Goal: Information Seeking & Learning: Learn about a topic

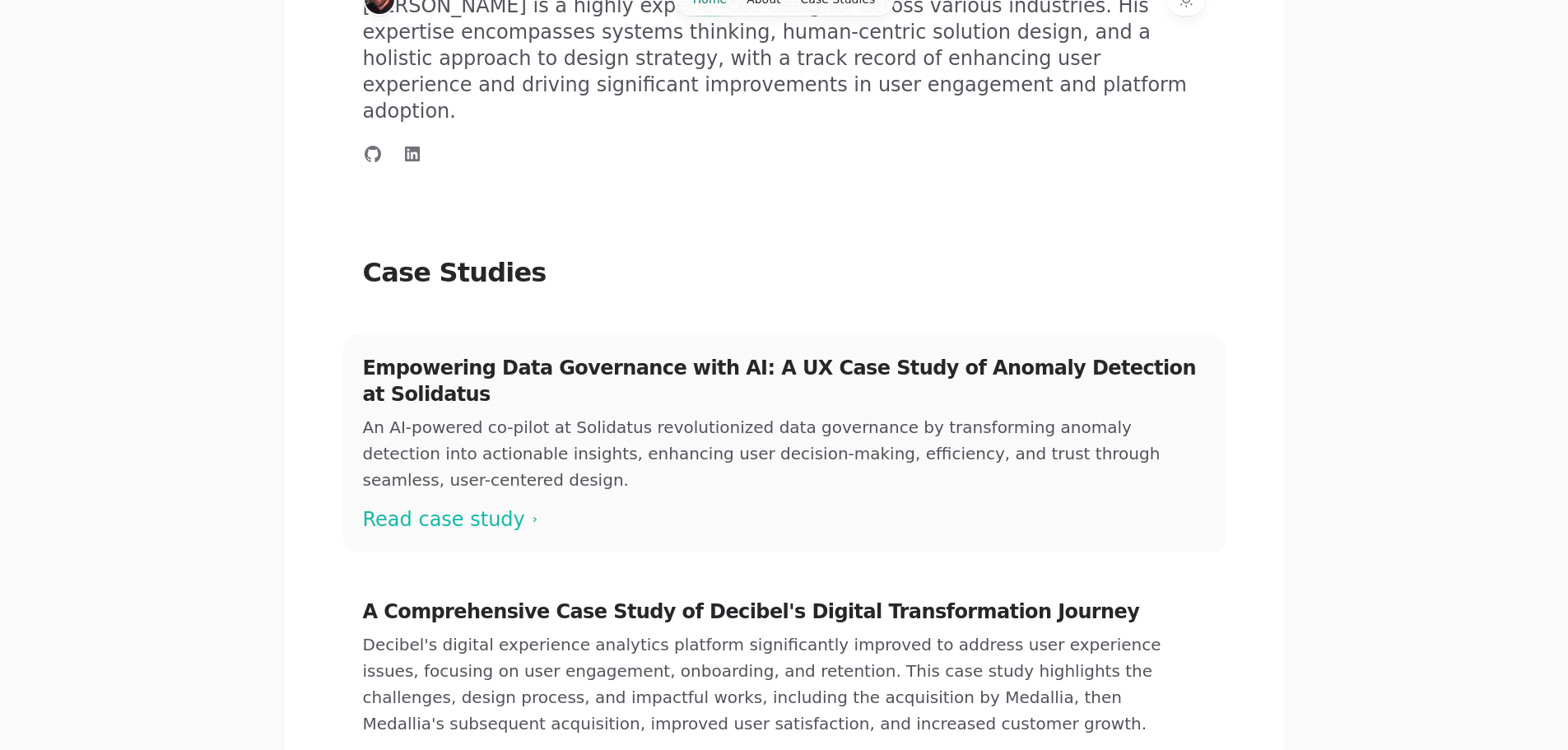
scroll to position [412, 0]
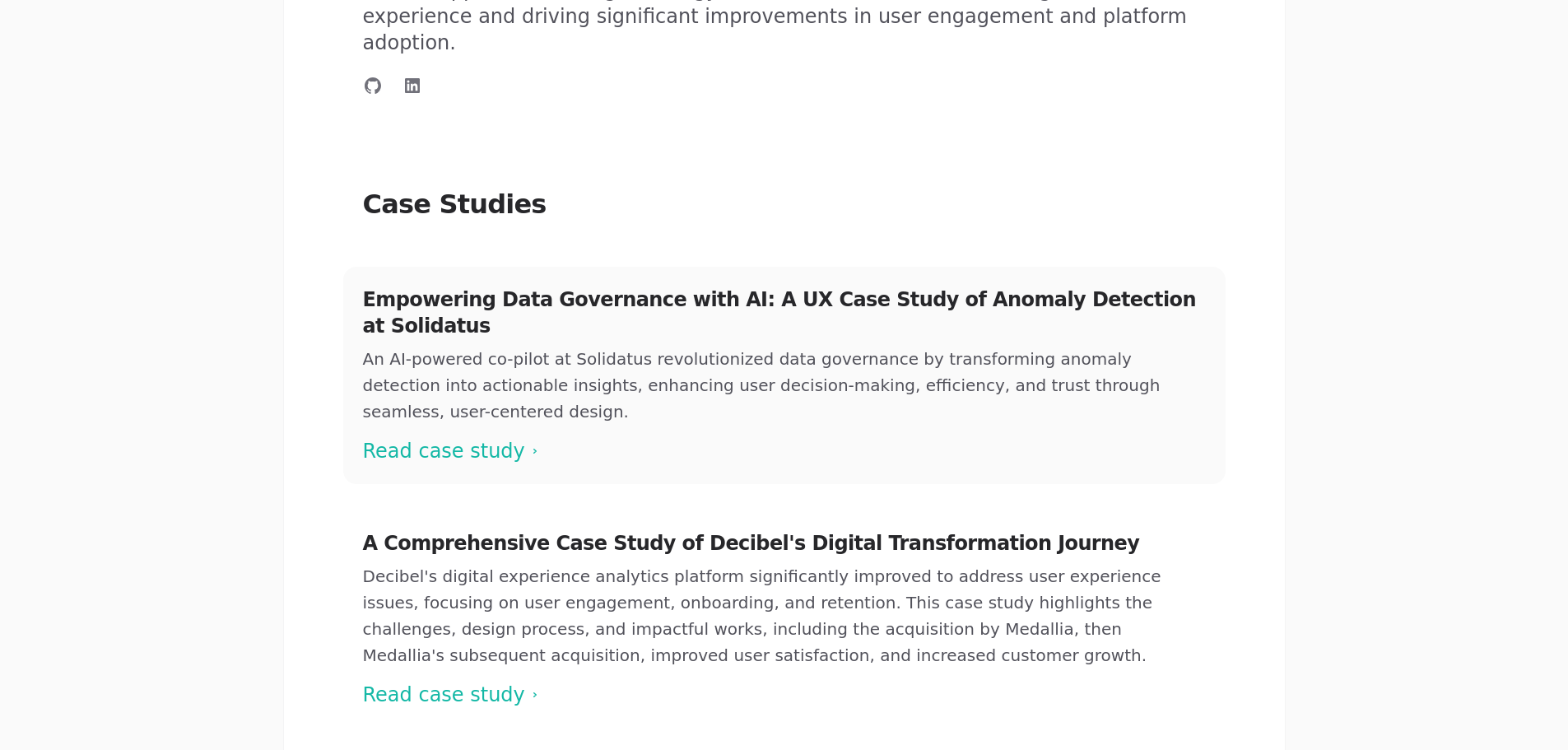
click at [461, 383] on span at bounding box center [784, 375] width 882 height 217
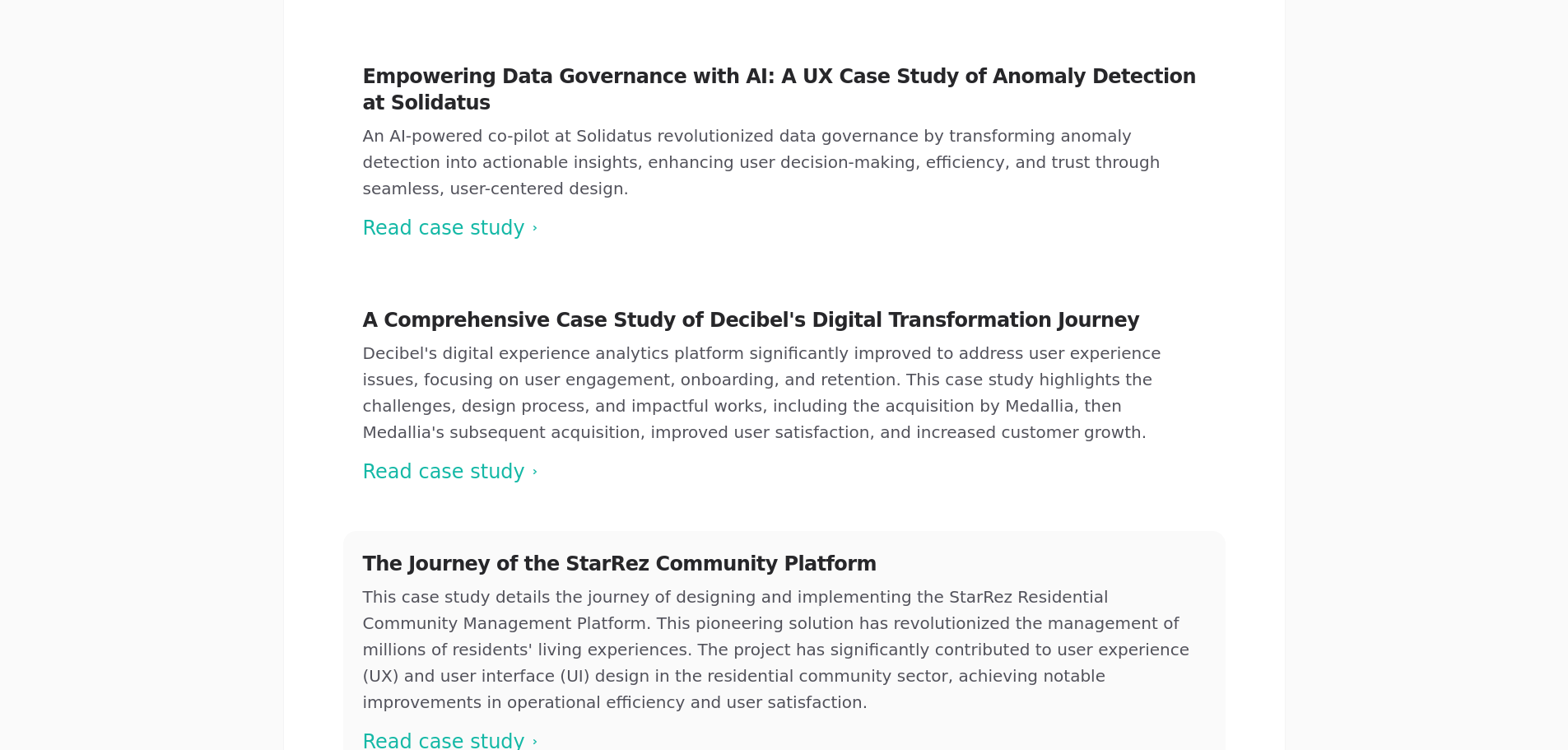
scroll to position [658, 0]
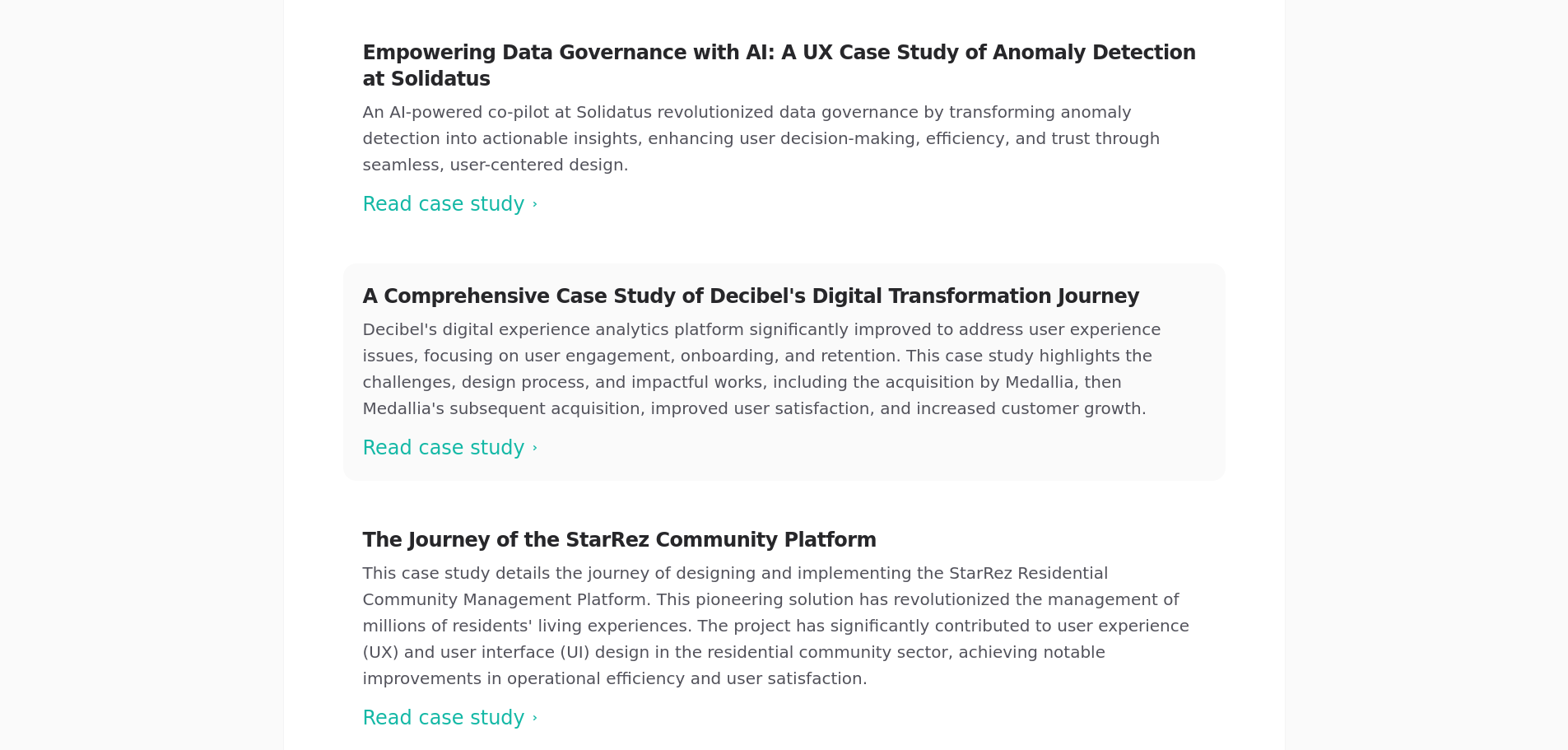
click at [468, 375] on span at bounding box center [784, 372] width 882 height 217
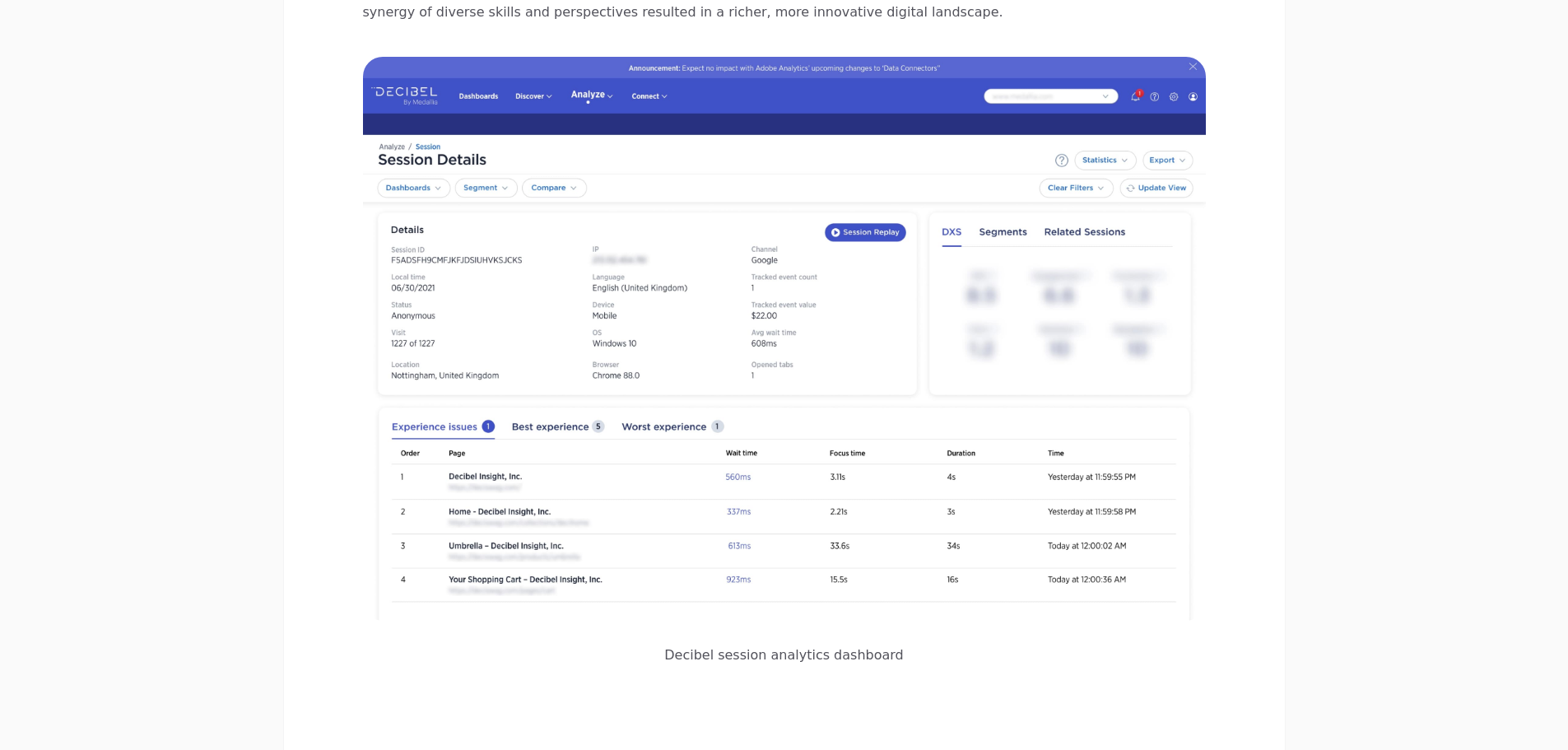
scroll to position [3940, 0]
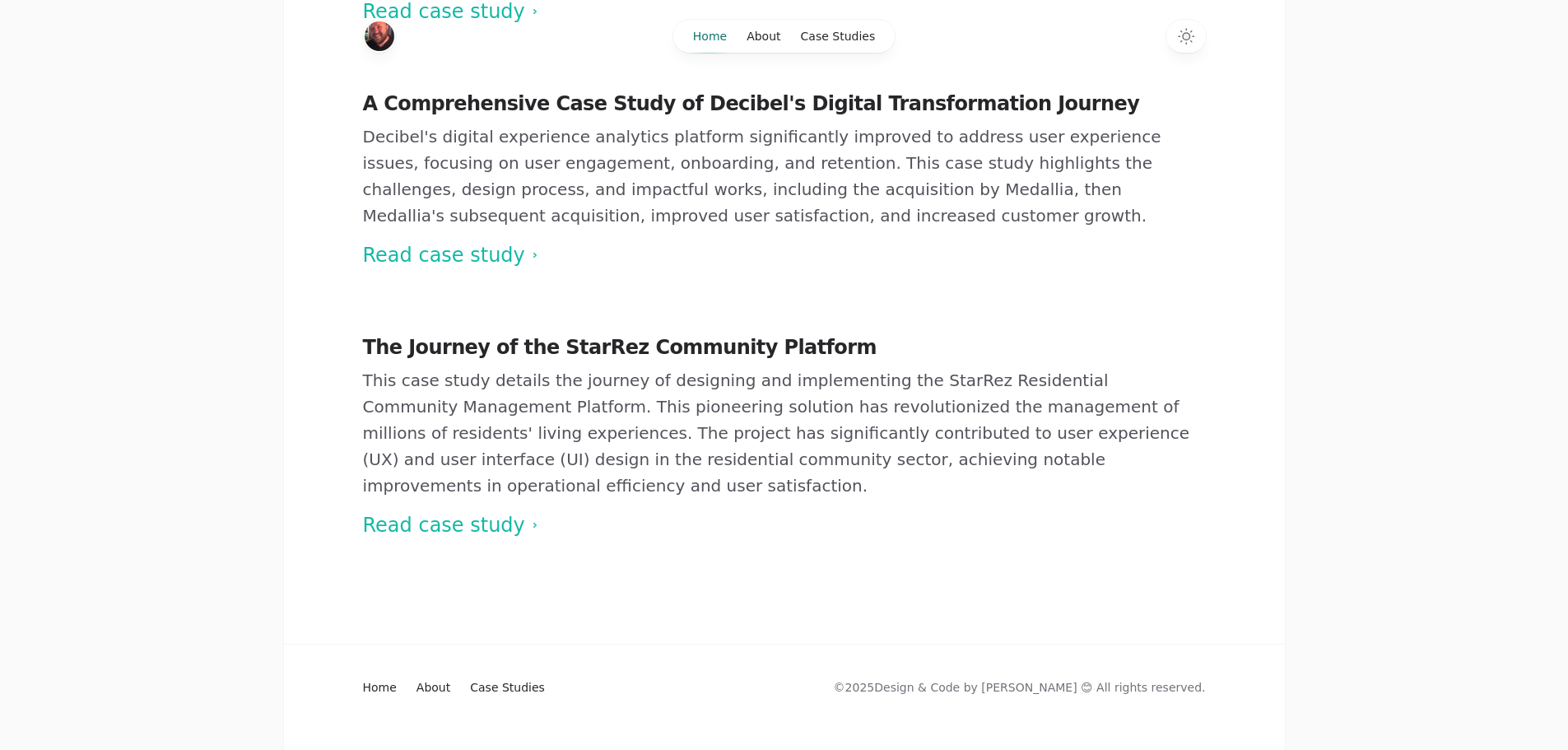
scroll to position [658, 0]
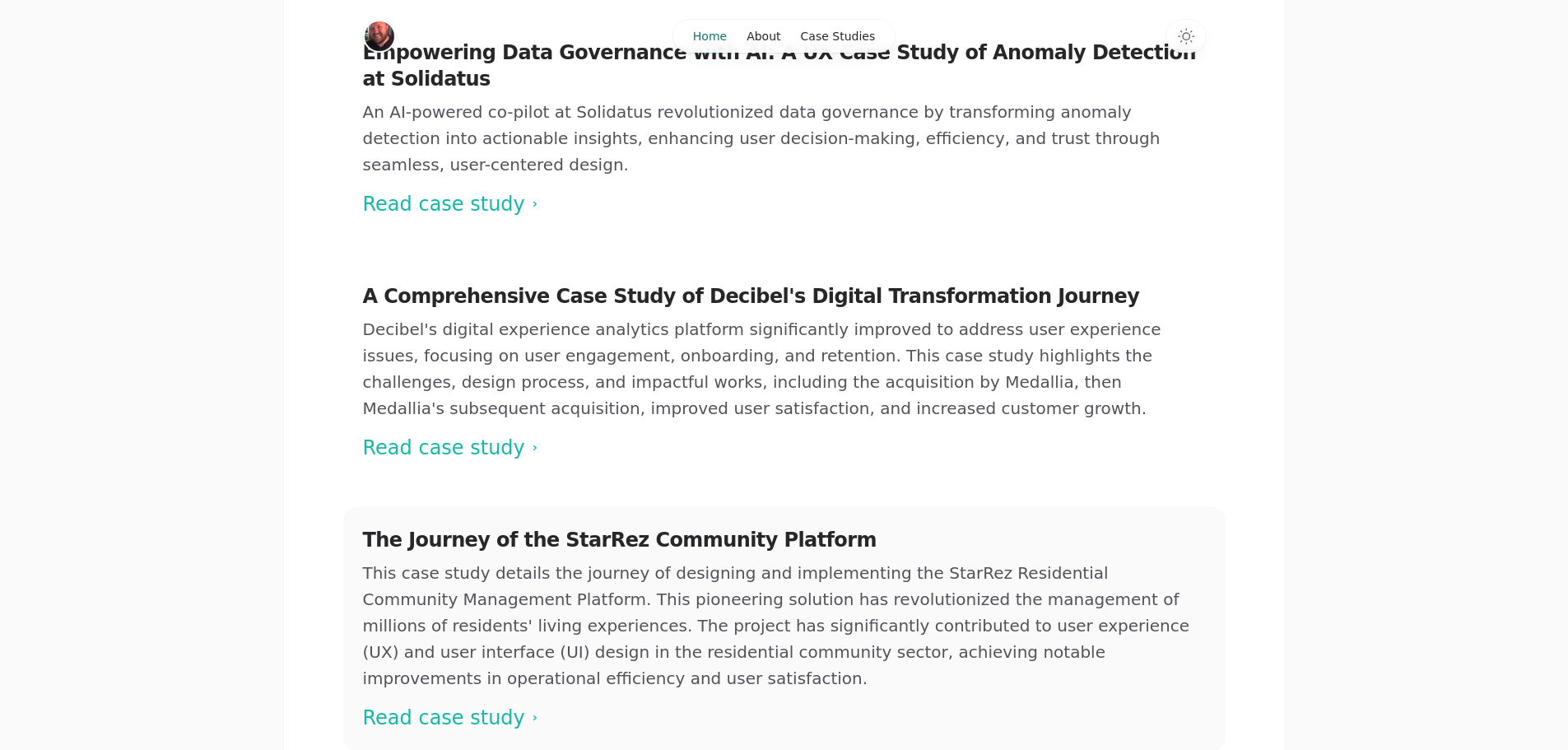
click at [467, 613] on span at bounding box center [784, 629] width 882 height 244
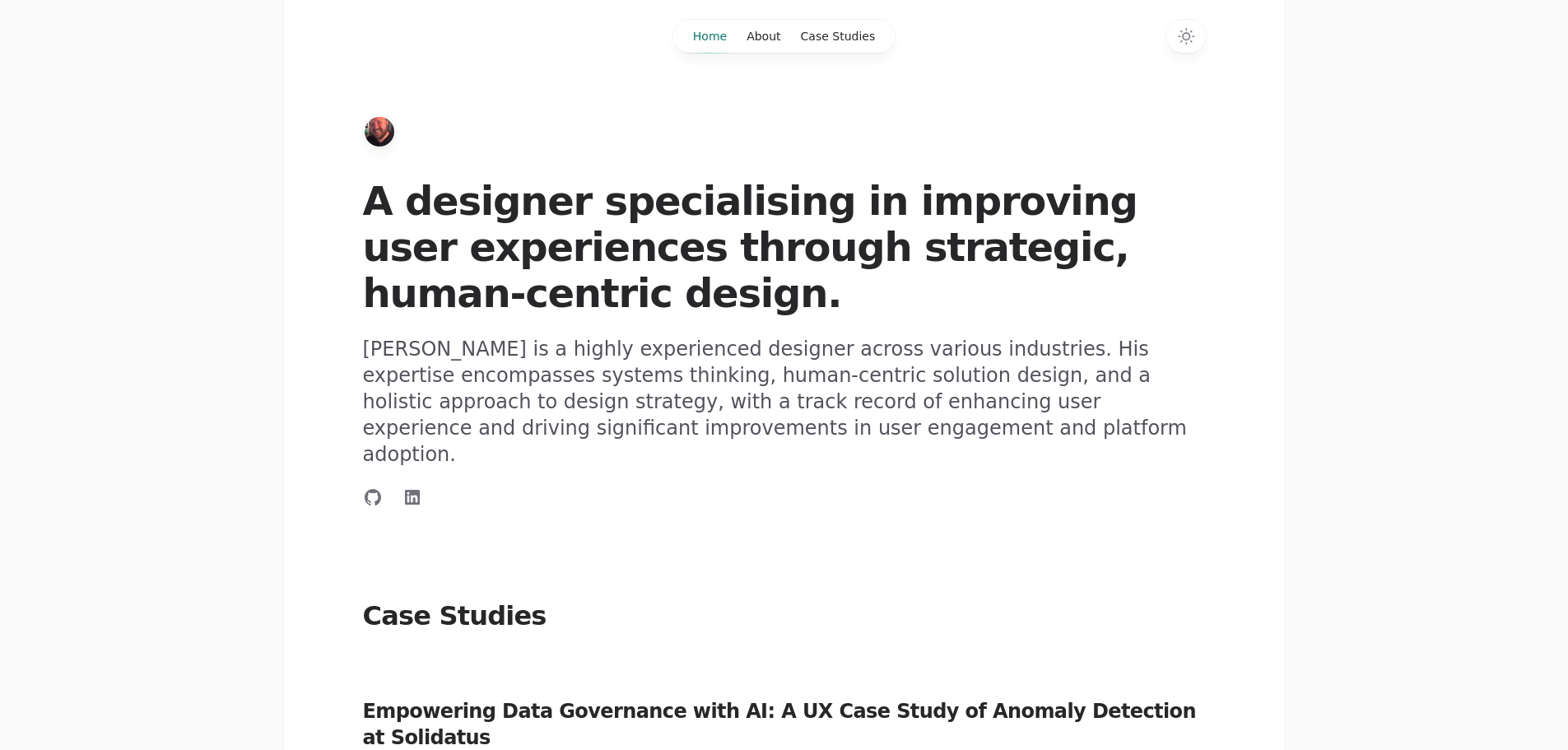
scroll to position [658, 0]
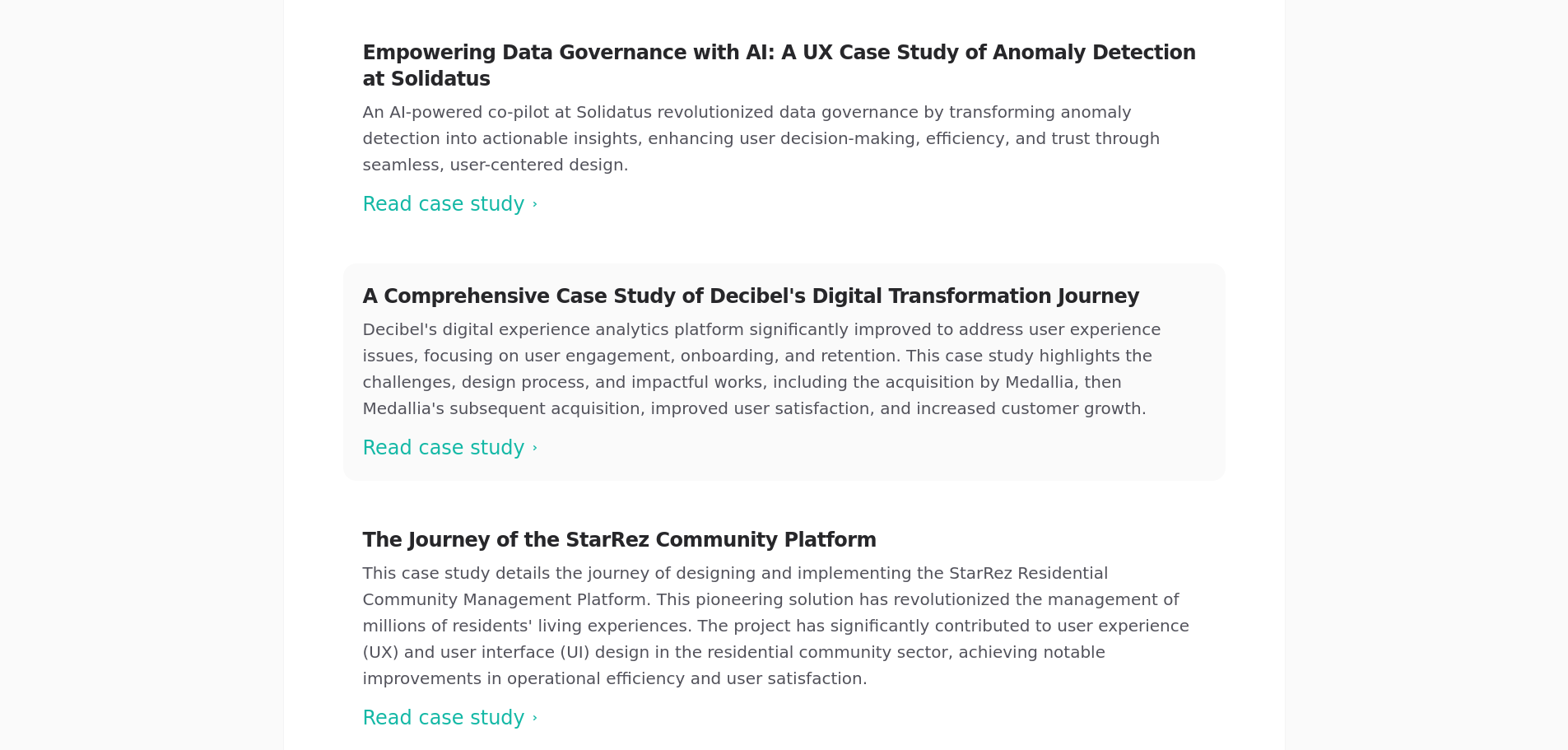
click at [464, 363] on span at bounding box center [784, 372] width 882 height 217
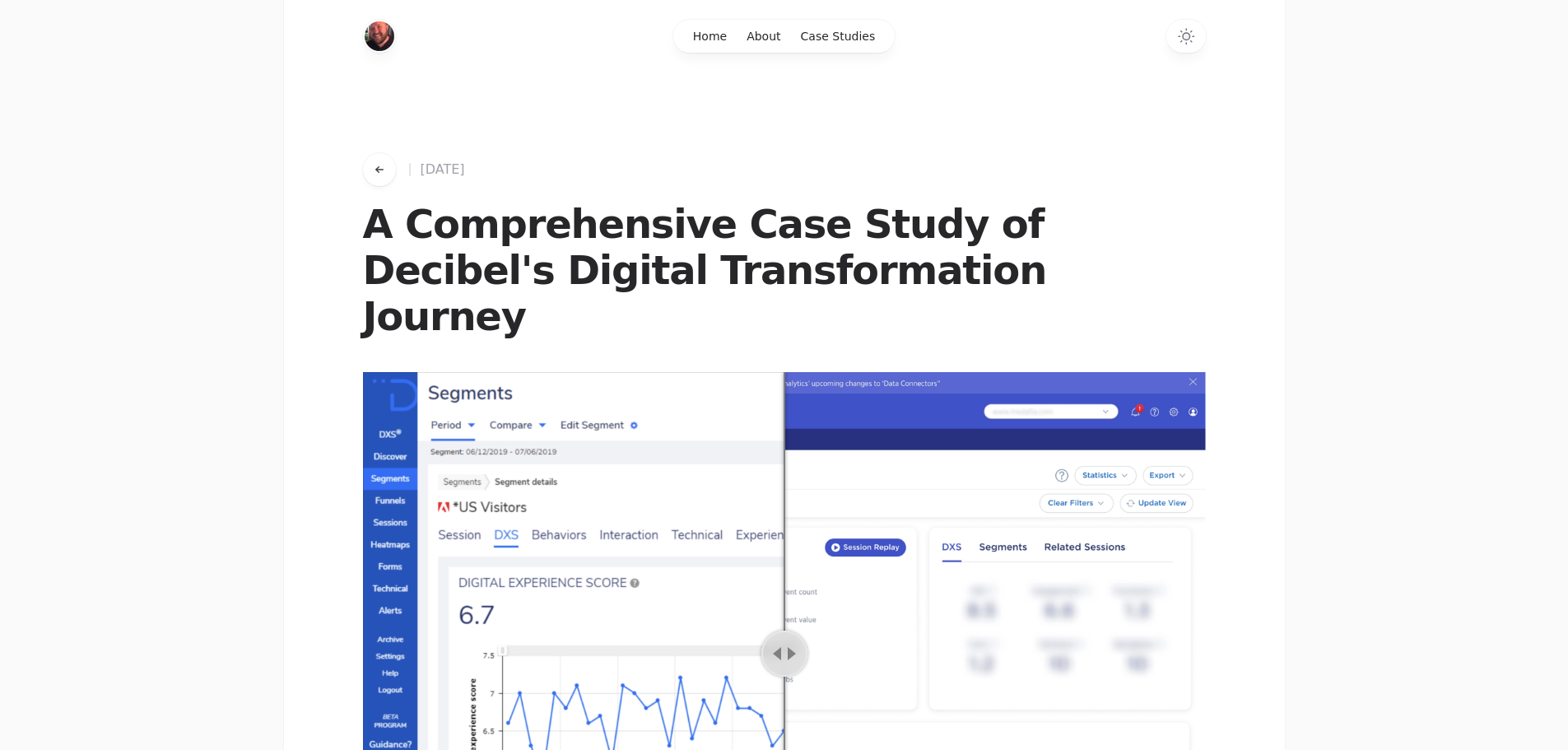
click at [390, 161] on button "Go back to works" at bounding box center [379, 169] width 33 height 33
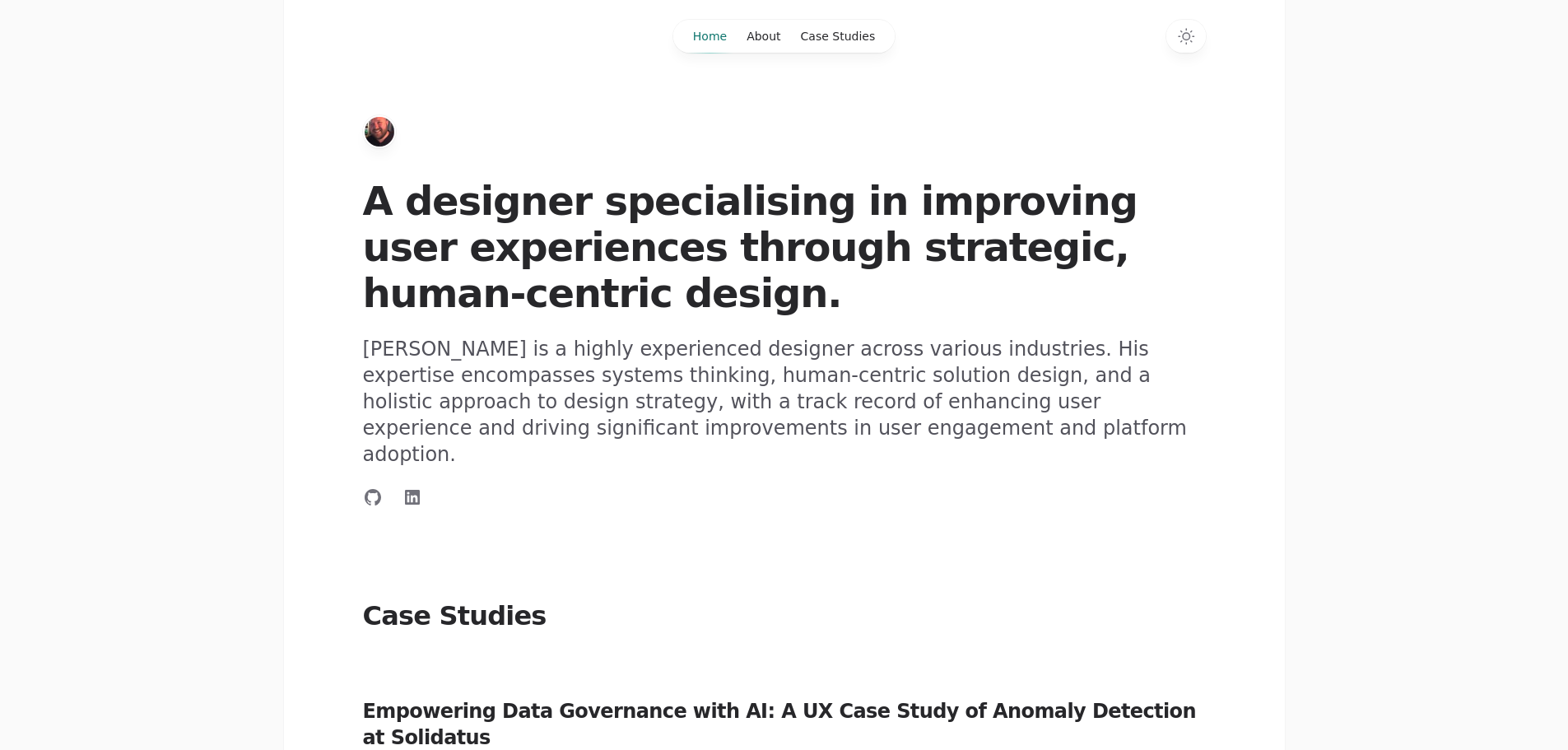
scroll to position [658, 0]
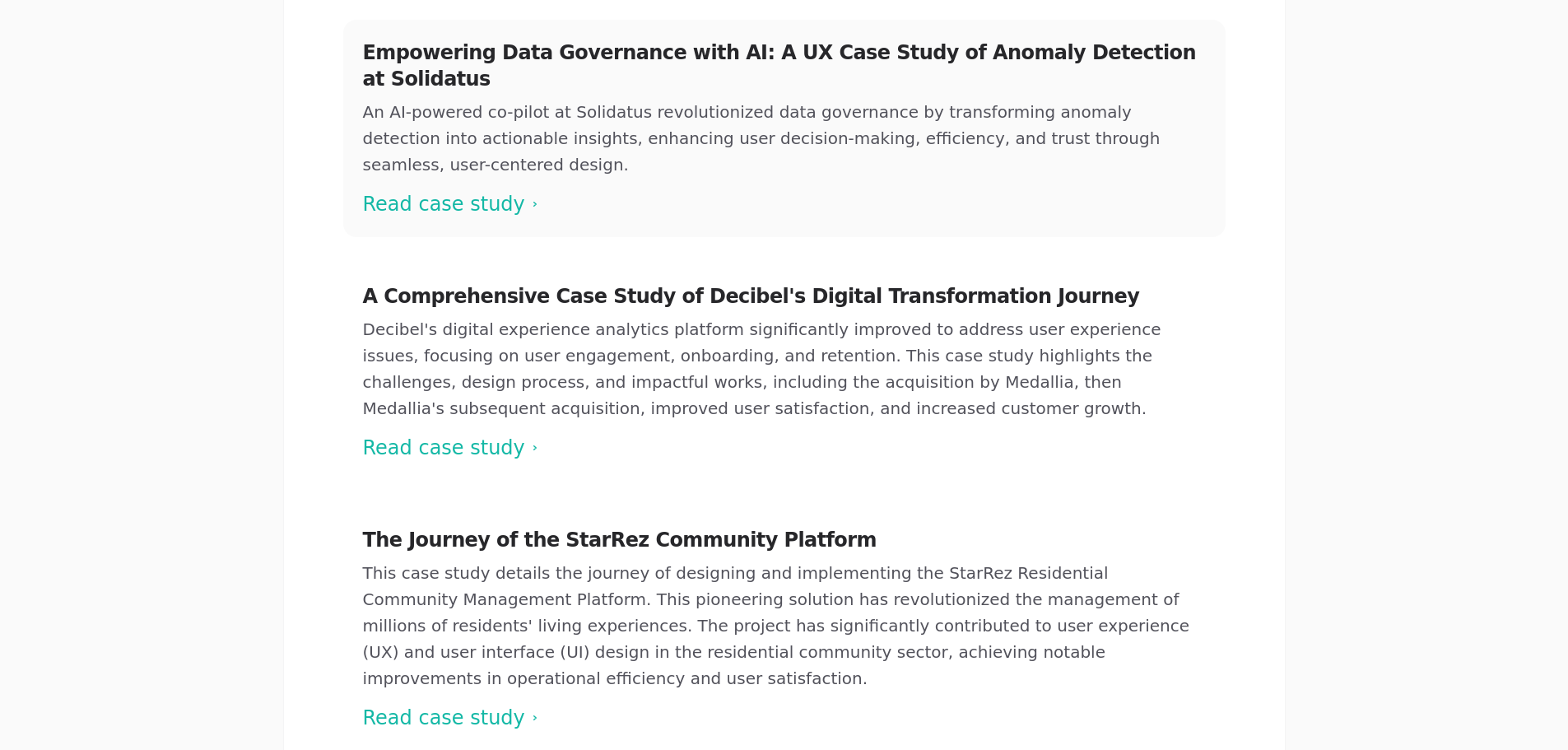
click at [470, 131] on span at bounding box center [784, 128] width 882 height 217
